Goal: Find specific page/section: Find specific page/section

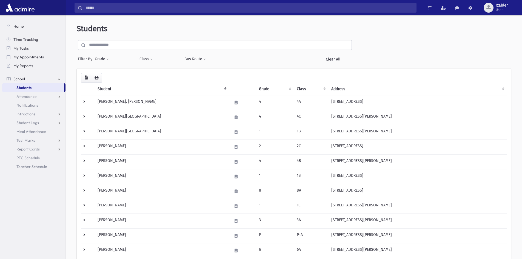
click at [175, 44] on input "text" at bounding box center [219, 45] width 266 height 10
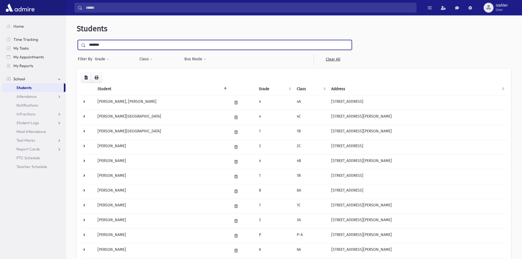
type input "*******"
click at [77, 40] on input "submit" at bounding box center [84, 43] width 15 height 7
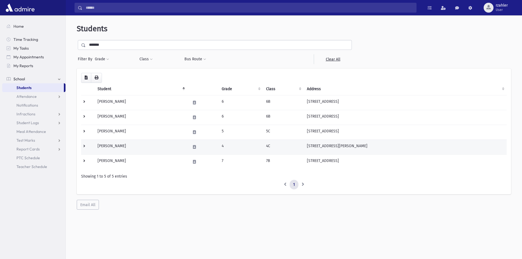
click at [156, 147] on td "Orzel, Yehudis" at bounding box center [140, 146] width 93 height 15
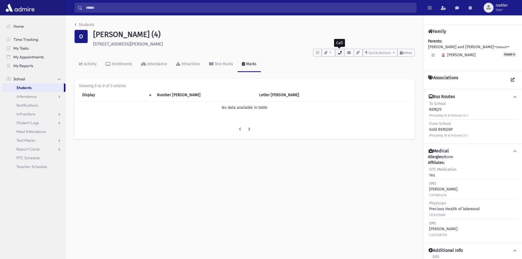
click at [340, 55] on button "button" at bounding box center [339, 53] width 9 height 8
click at [48, 89] on link "Students" at bounding box center [33, 87] width 62 height 9
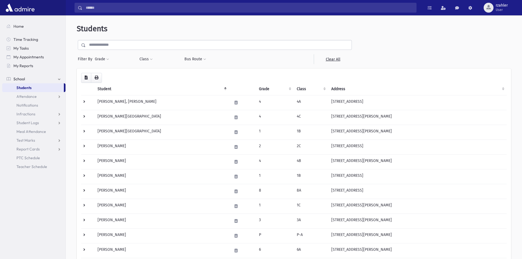
click at [128, 48] on input "text" at bounding box center [219, 45] width 266 height 10
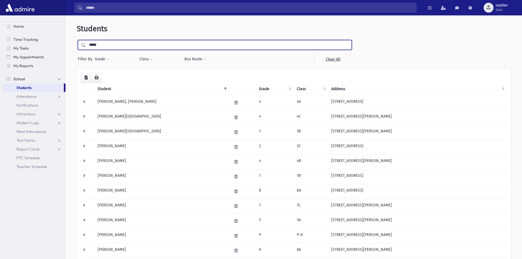
type input "*****"
click at [77, 40] on input "submit" at bounding box center [84, 43] width 15 height 7
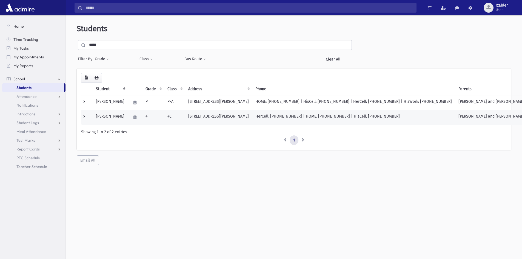
click at [185, 118] on td "4C" at bounding box center [174, 117] width 21 height 15
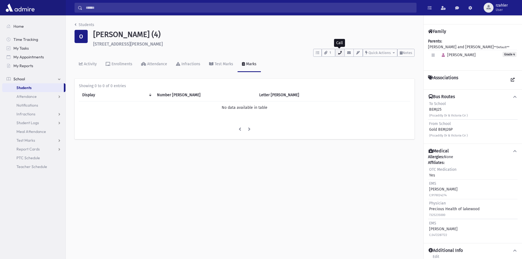
click at [342, 52] on button "button" at bounding box center [339, 53] width 9 height 8
click at [44, 89] on link "Students" at bounding box center [33, 87] width 62 height 9
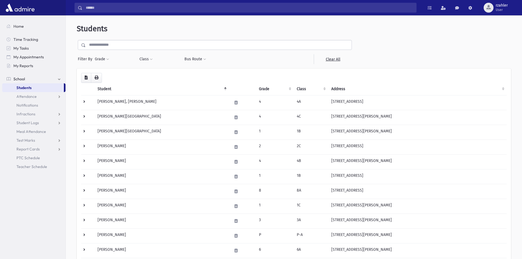
click at [128, 44] on input "text" at bounding box center [219, 45] width 266 height 10
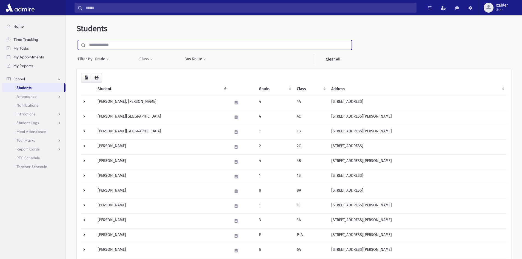
click at [128, 44] on input "text" at bounding box center [219, 45] width 266 height 10
type input "*****"
click at [77, 40] on input "submit" at bounding box center [84, 43] width 15 height 7
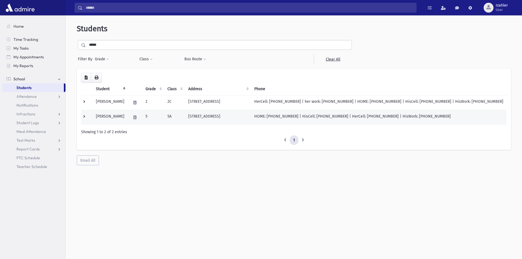
click at [156, 119] on td "5" at bounding box center [153, 117] width 22 height 15
